Goal: Task Accomplishment & Management: Manage account settings

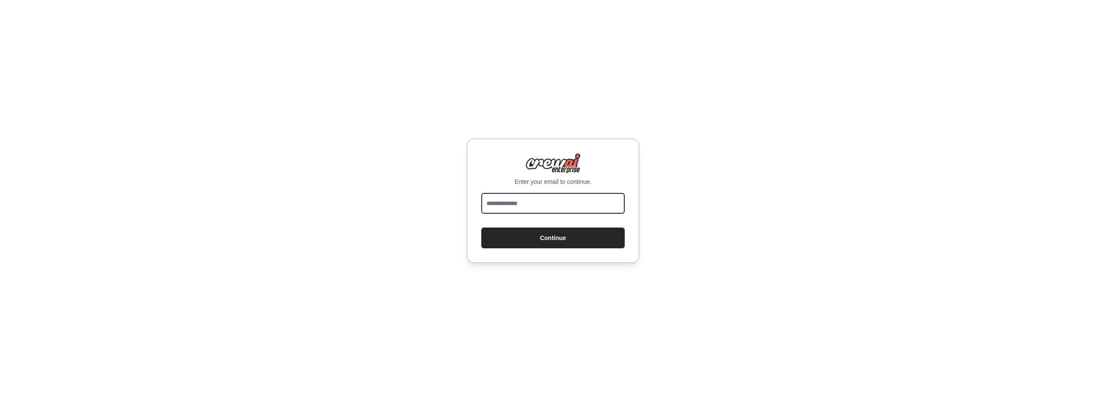
click at [578, 208] on input "email" at bounding box center [552, 203] width 143 height 21
click at [863, 265] on div "Enter your email to continue. Continue" at bounding box center [553, 200] width 1106 height 401
click at [548, 204] on input "email" at bounding box center [552, 203] width 143 height 21
type input "**********"
click at [562, 242] on button "Continue" at bounding box center [552, 237] width 143 height 21
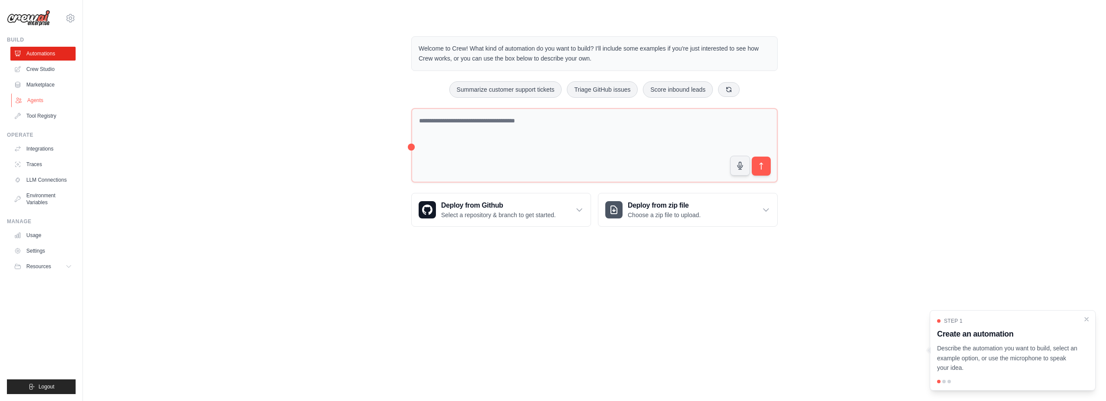
click at [45, 98] on link "Agents" at bounding box center [43, 100] width 65 height 14
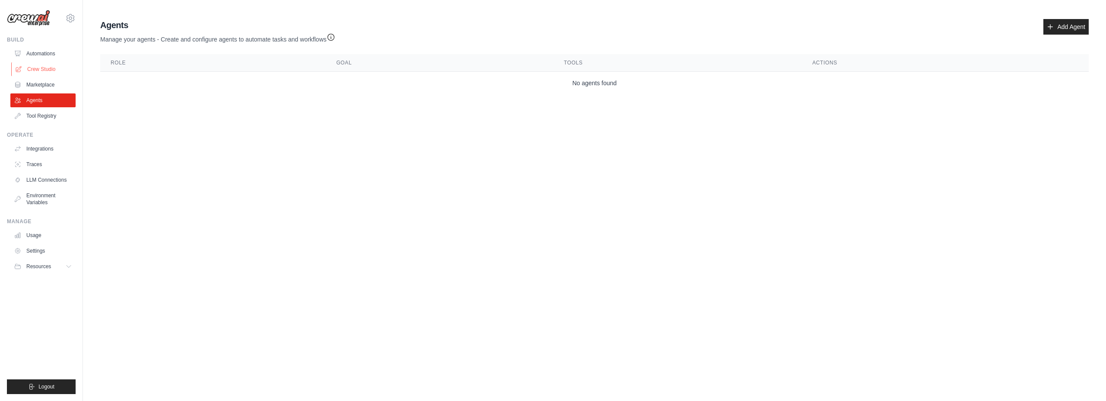
click at [47, 70] on link "Crew Studio" at bounding box center [43, 69] width 65 height 14
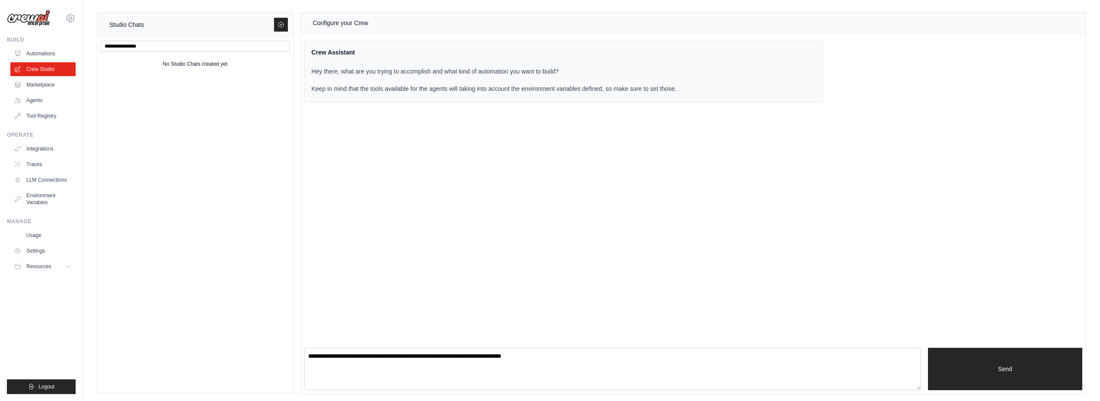
click at [44, 64] on link "Crew Studio" at bounding box center [42, 69] width 65 height 14
click at [41, 52] on link "Automations" at bounding box center [43, 54] width 65 height 14
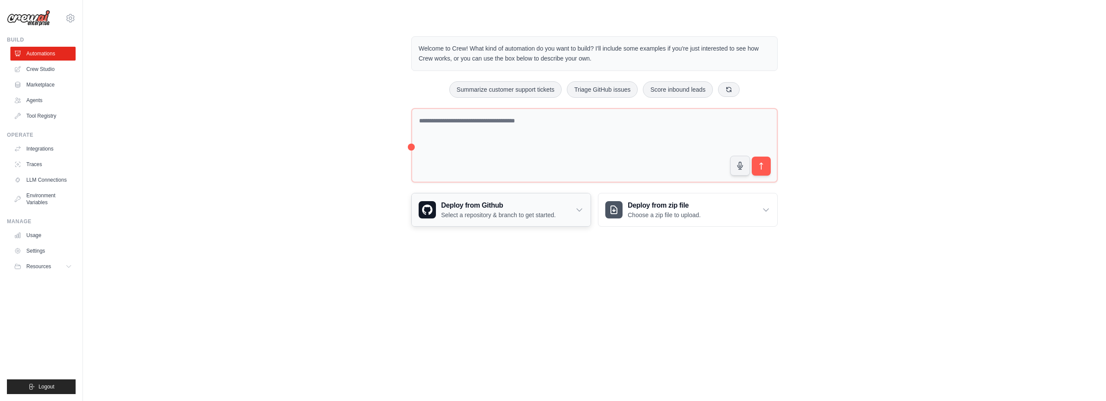
click at [578, 208] on icon at bounding box center [579, 209] width 9 height 9
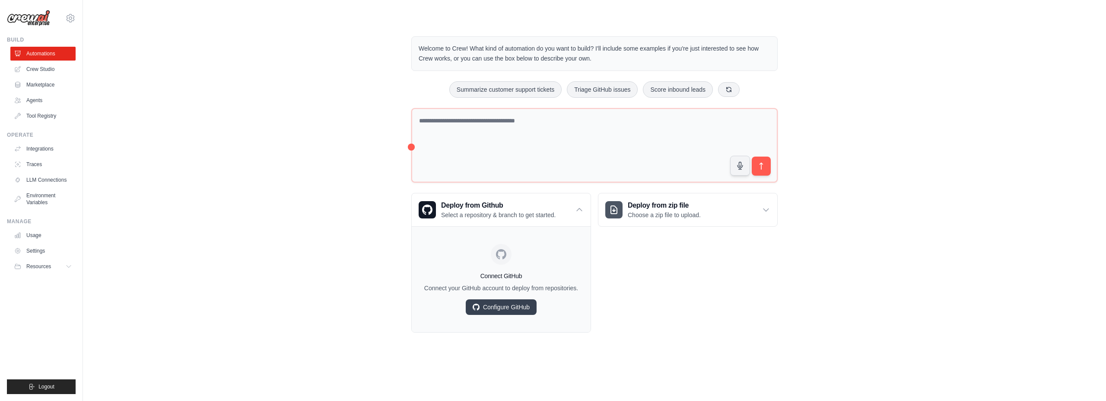
click at [244, 235] on div "Welcome to Crew! What kind of automation do you want to build? I'll include som…" at bounding box center [595, 184] width 996 height 324
click at [71, 18] on icon at bounding box center [70, 18] width 3 height 3
click at [57, 61] on link "Settings" at bounding box center [70, 59] width 76 height 16
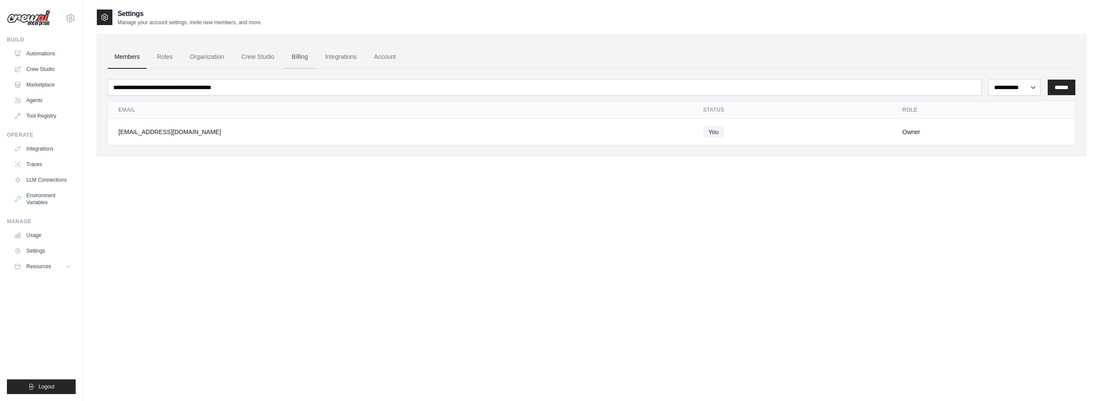
click at [295, 54] on link "Billing" at bounding box center [300, 56] width 30 height 23
